Goal: Find specific page/section: Find specific page/section

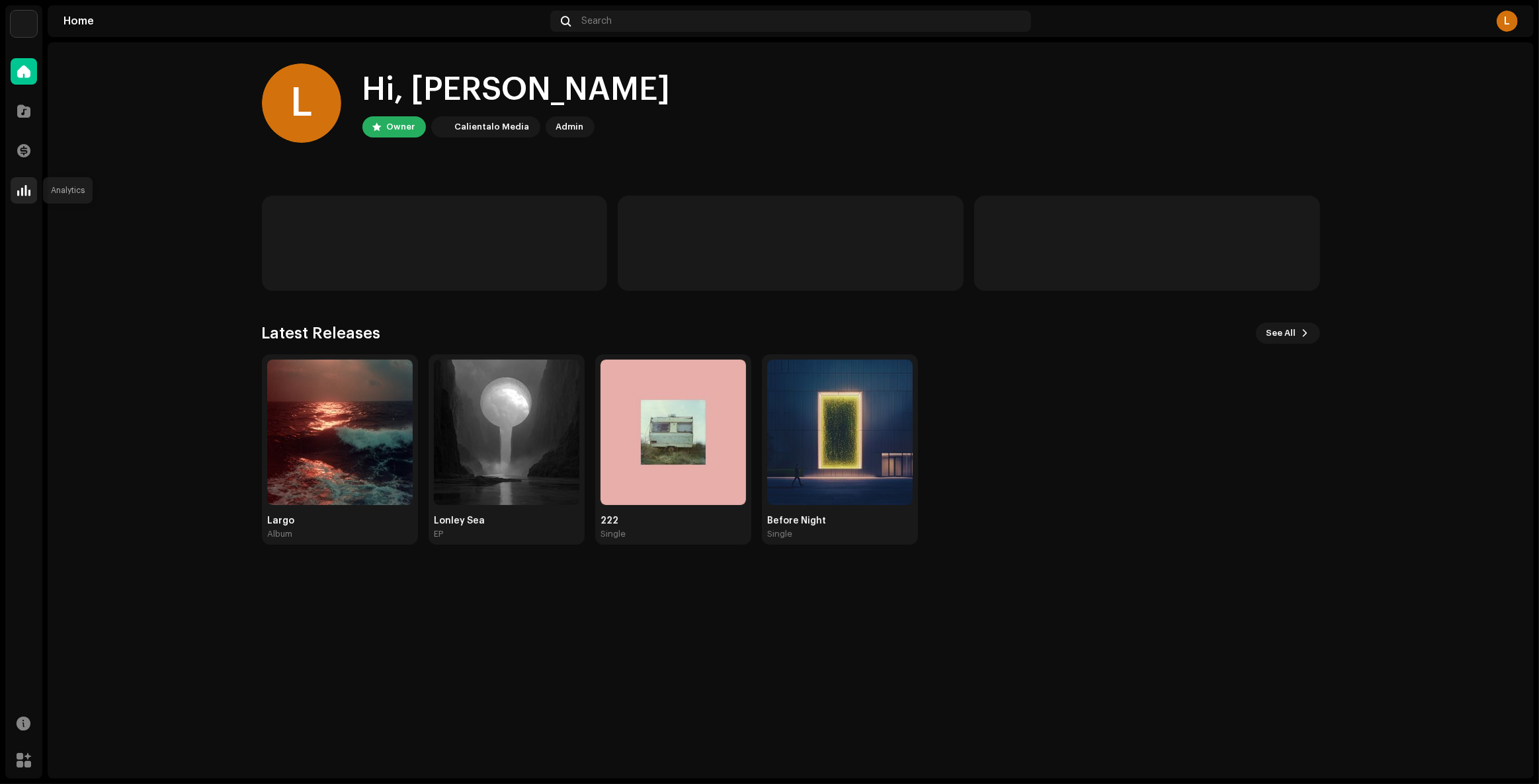
click at [14, 185] on div at bounding box center [24, 190] width 26 height 26
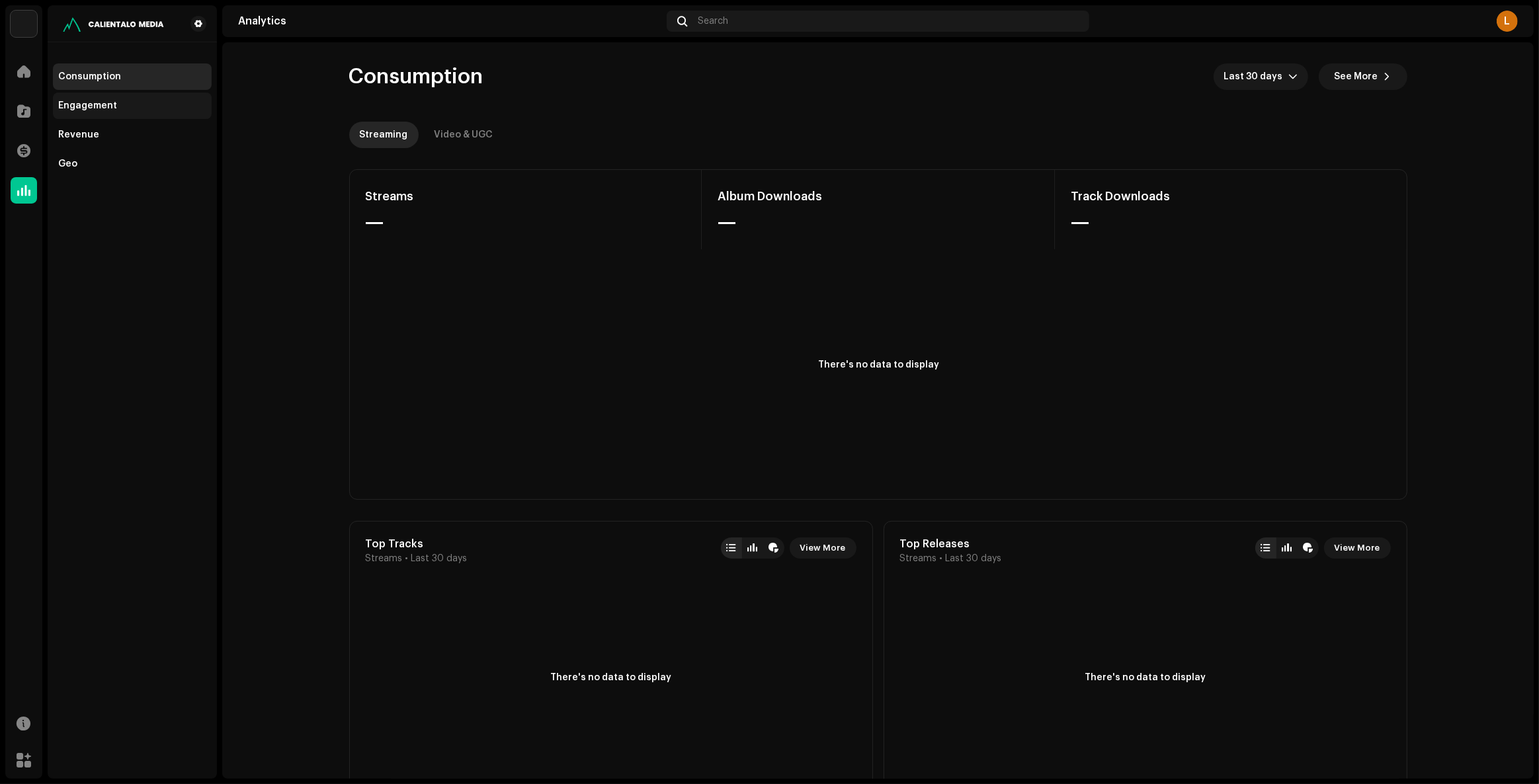
click at [118, 104] on div "Engagement" at bounding box center [133, 105] width 148 height 11
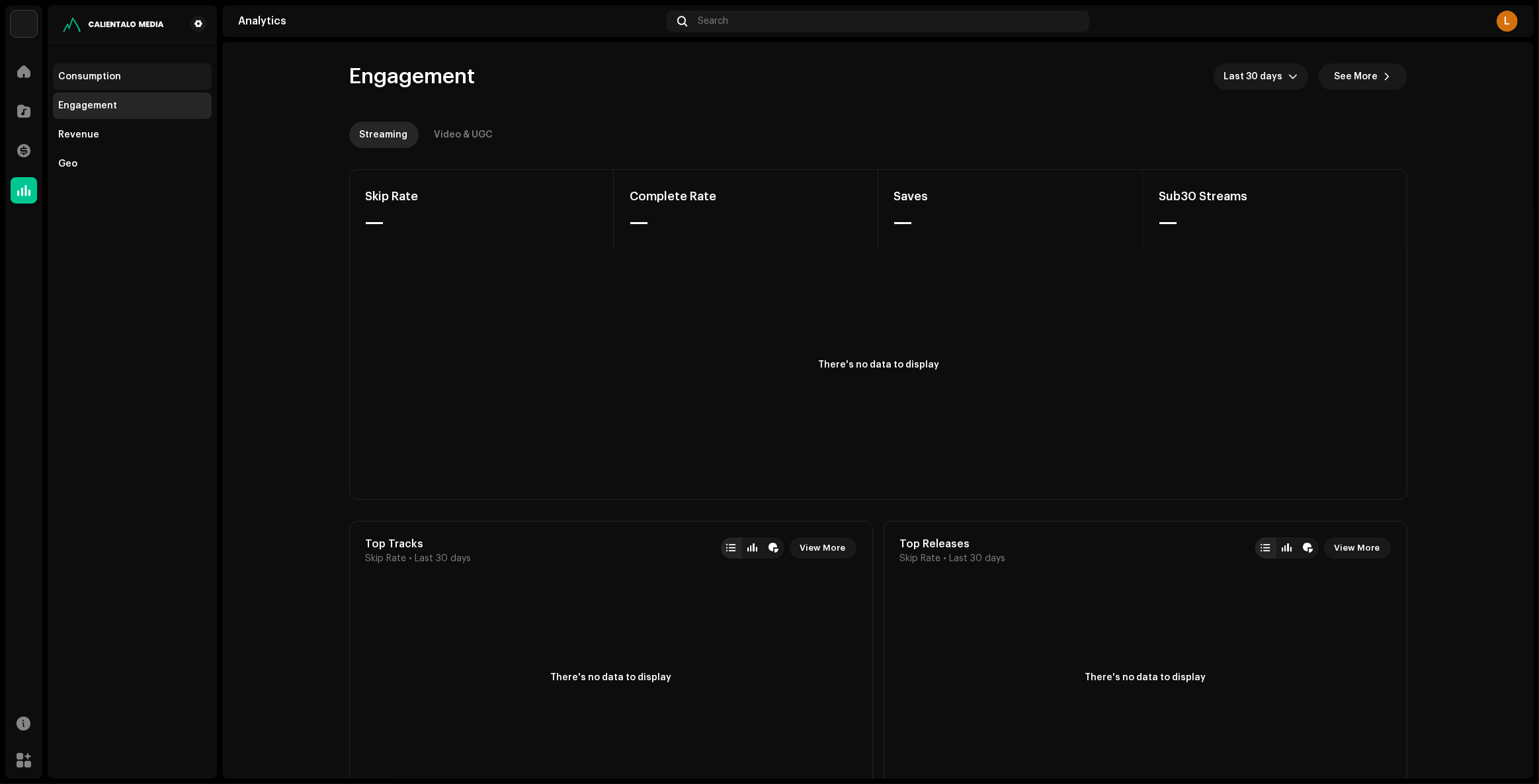
click at [117, 82] on div "Consumption" at bounding box center [132, 76] width 159 height 26
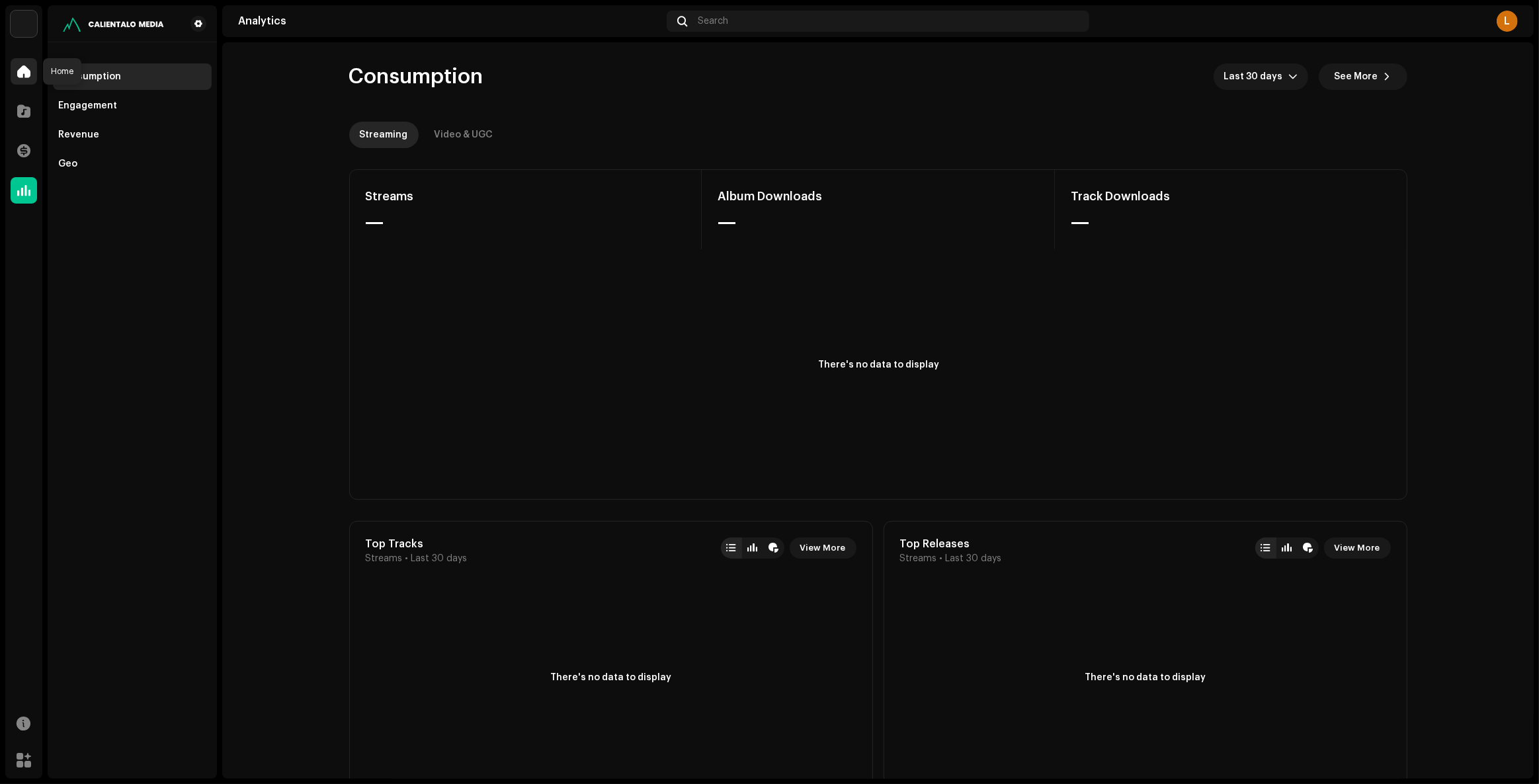
click at [11, 68] on div at bounding box center [24, 71] width 26 height 26
